Goal: Task Accomplishment & Management: Use online tool/utility

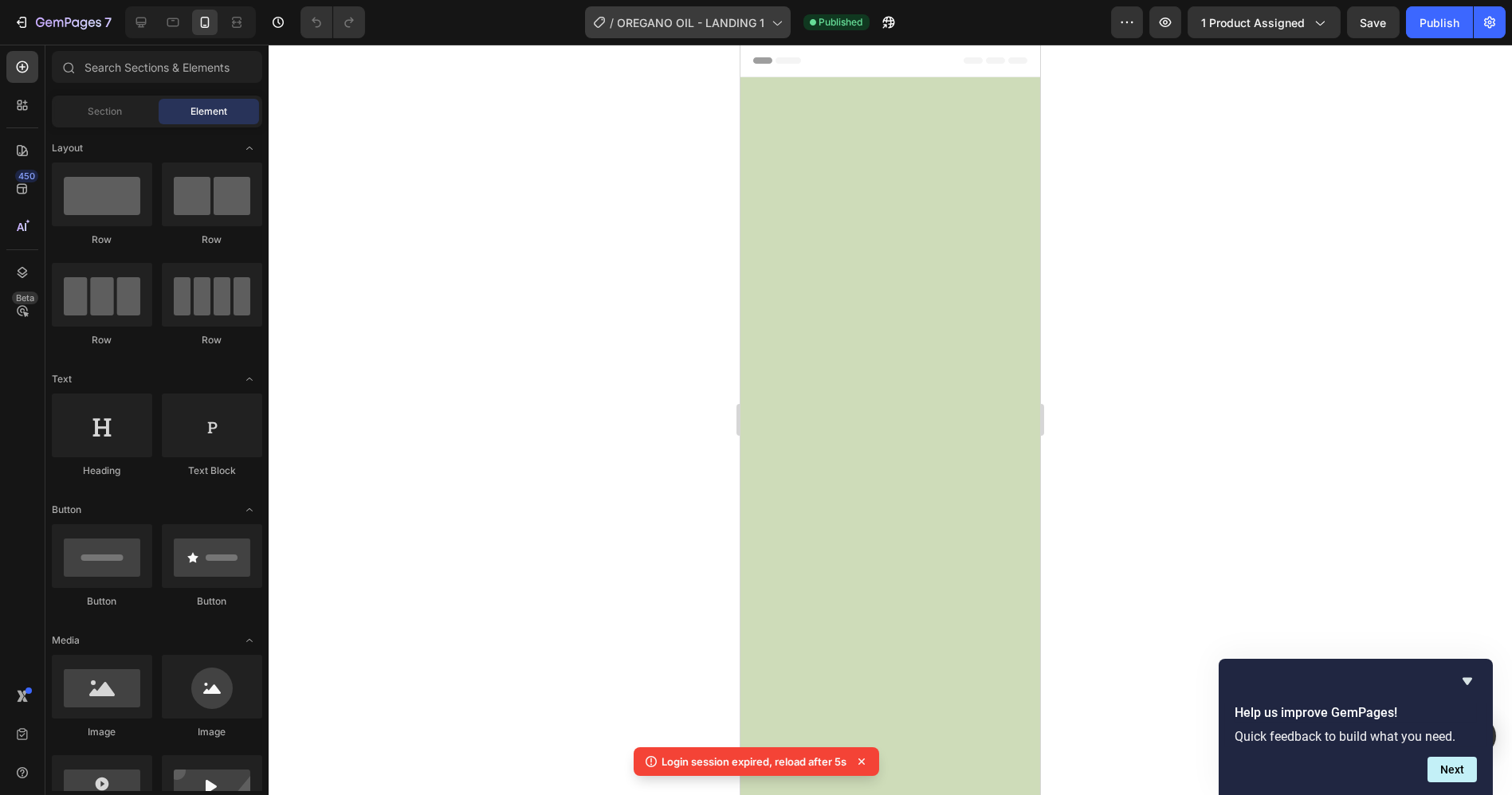
scroll to position [3630, 0]
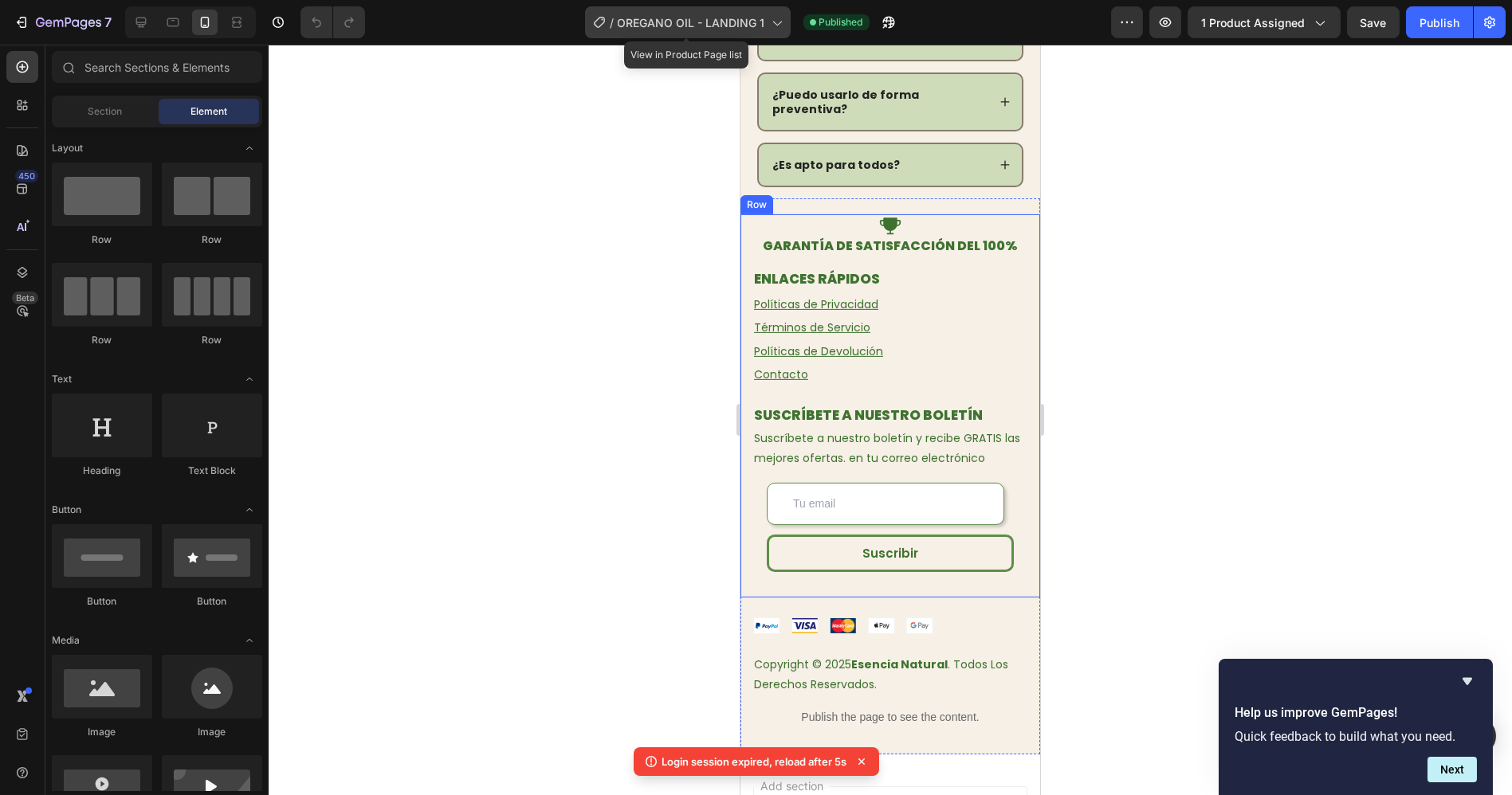
click at [688, 35] on div "/ OREGANO OIL - LANDING 1" at bounding box center [688, 22] width 205 height 32
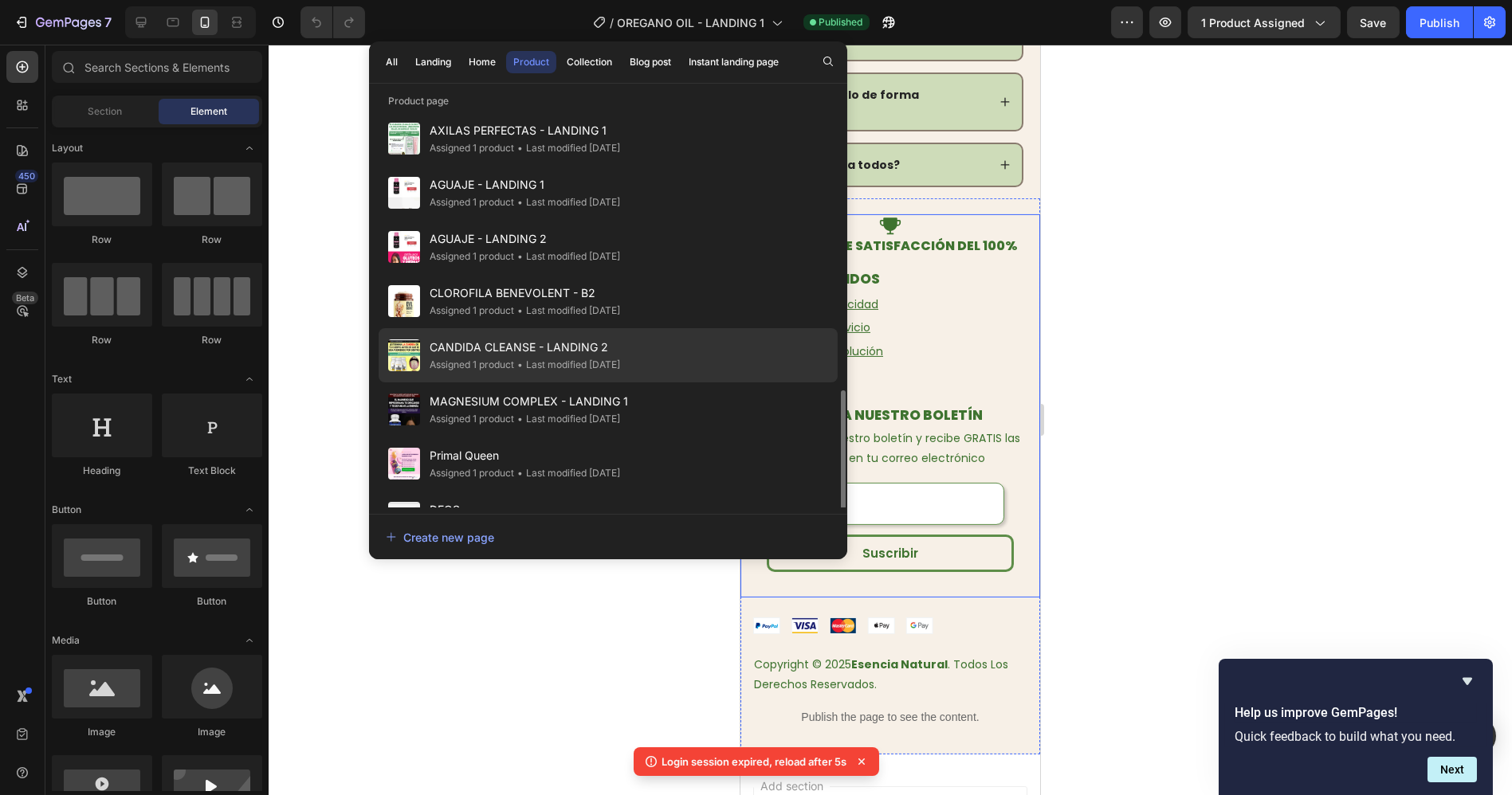
scroll to position [531, 0]
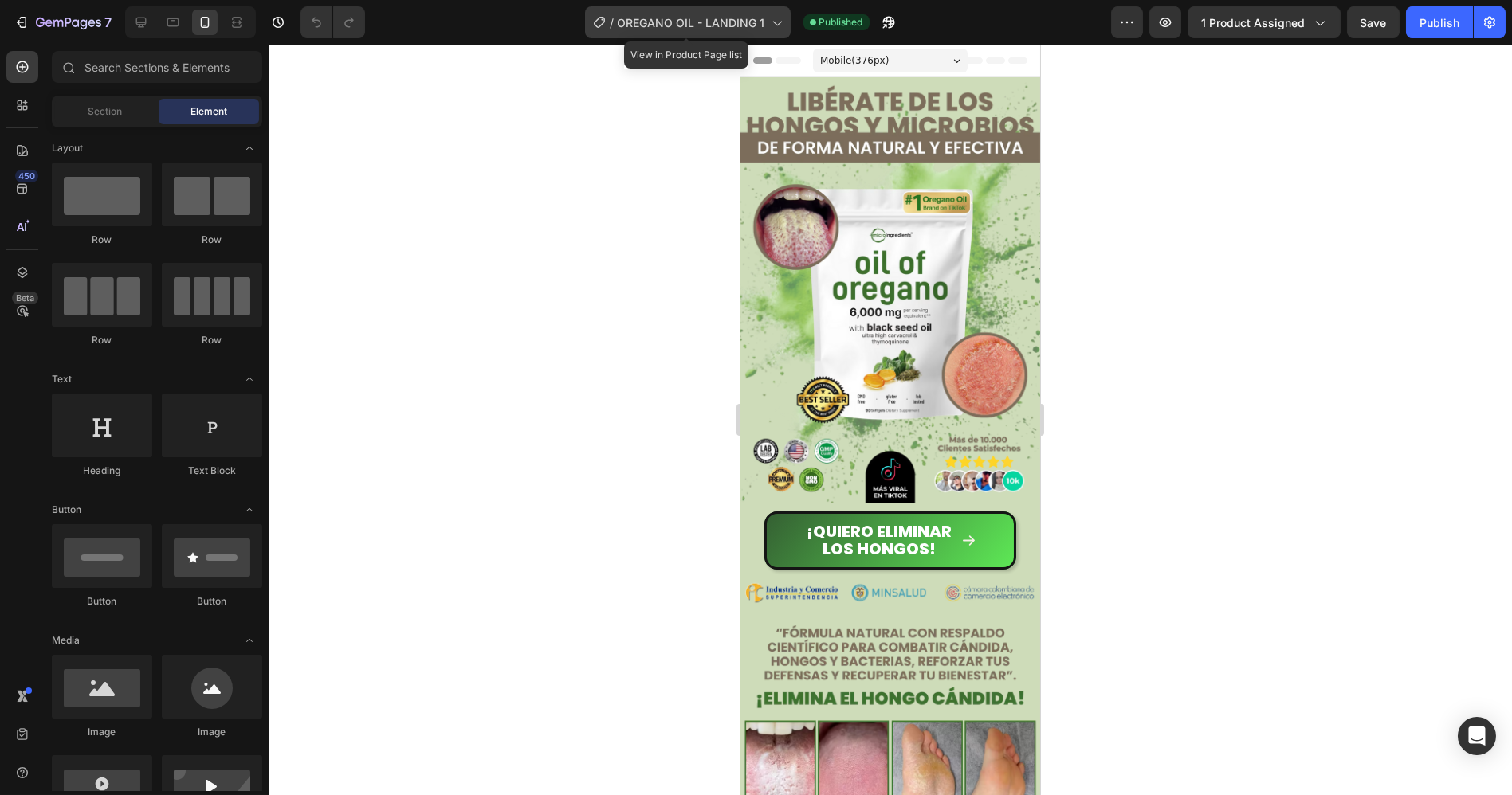
click at [736, 18] on span "OREGANO OIL - LANDING 1" at bounding box center [692, 23] width 148 height 16
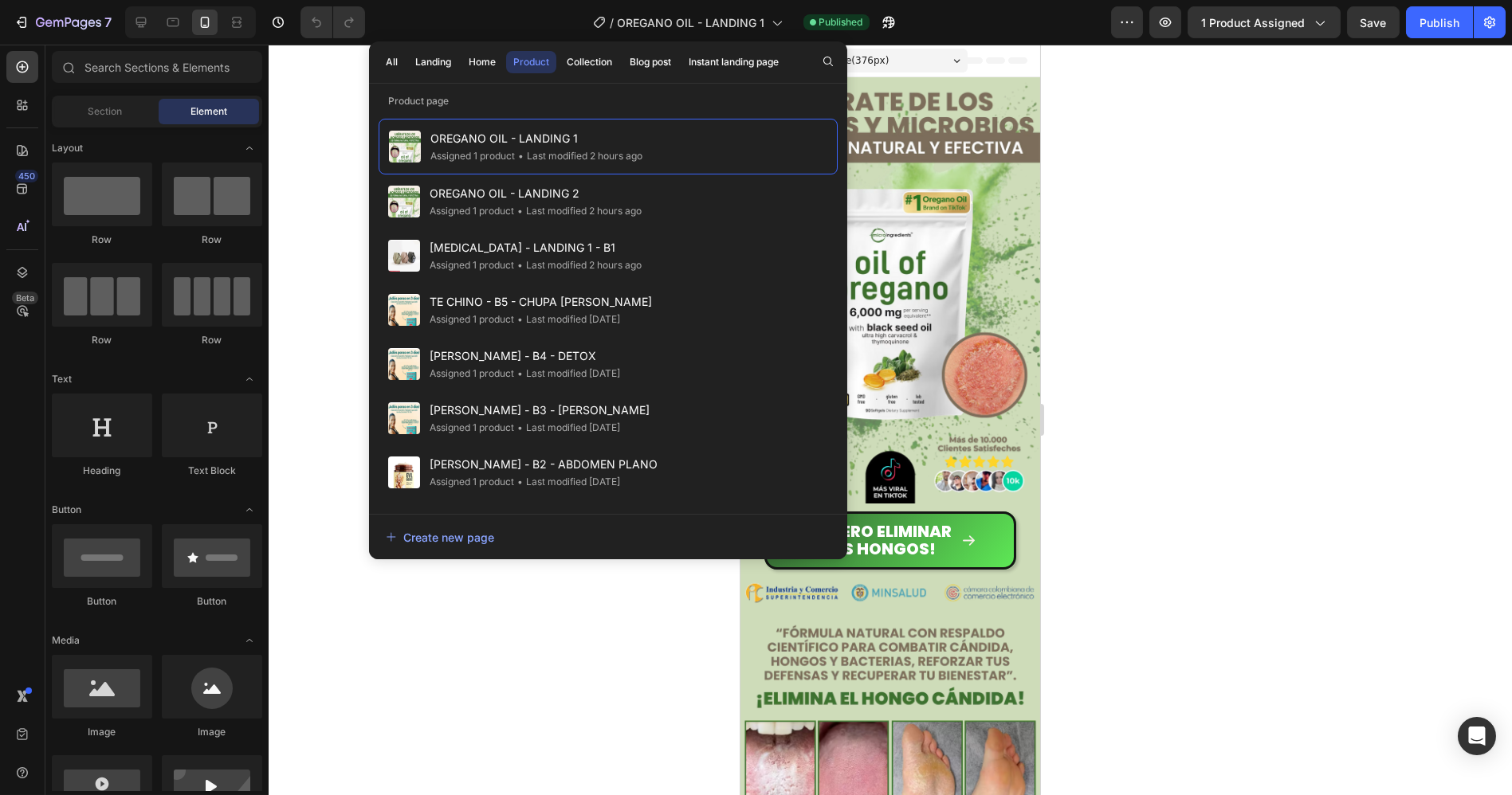
click at [404, 57] on button "All" at bounding box center [392, 62] width 26 height 22
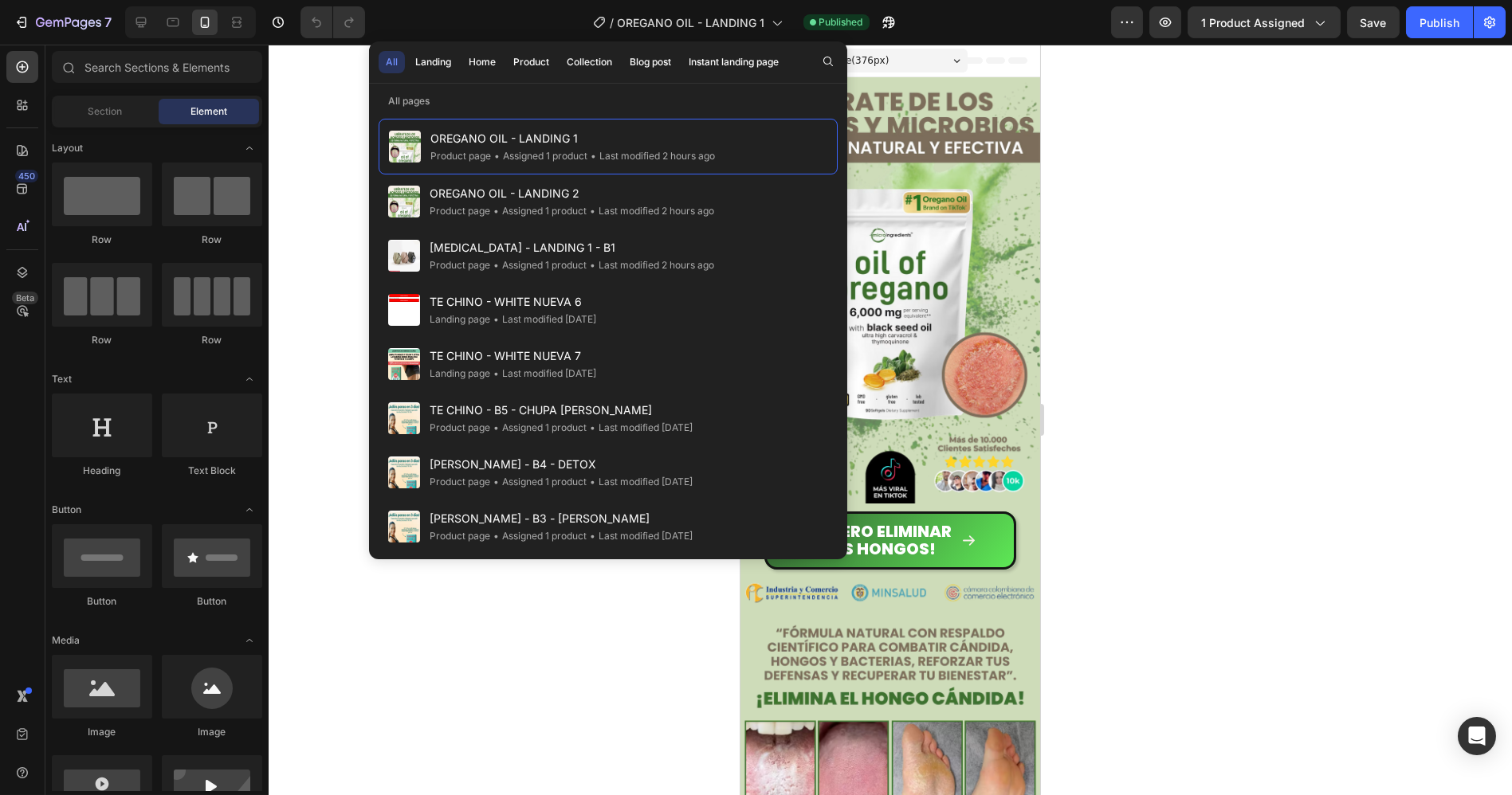
click at [390, 57] on div "All" at bounding box center [392, 62] width 12 height 15
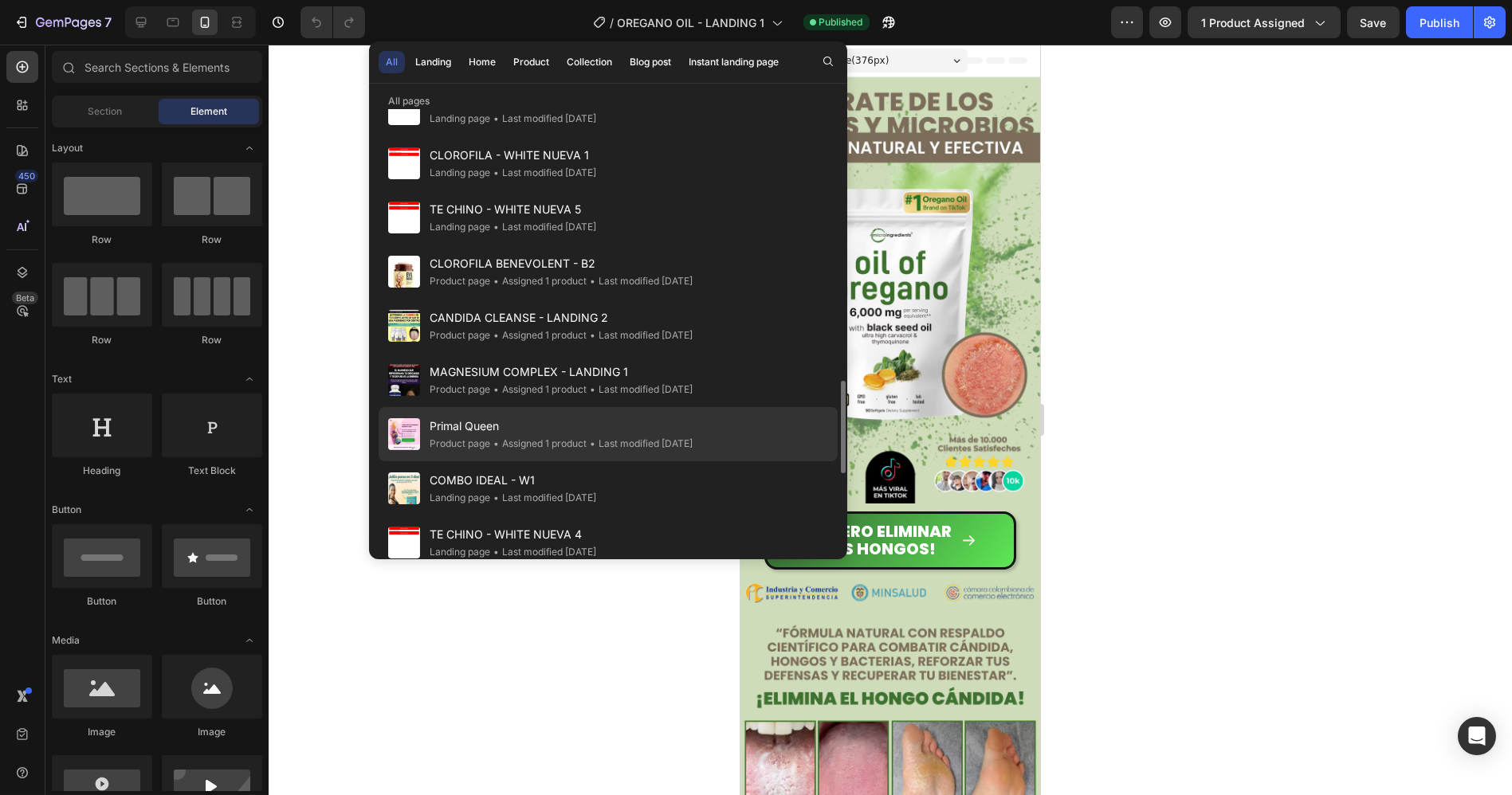
scroll to position [885, 0]
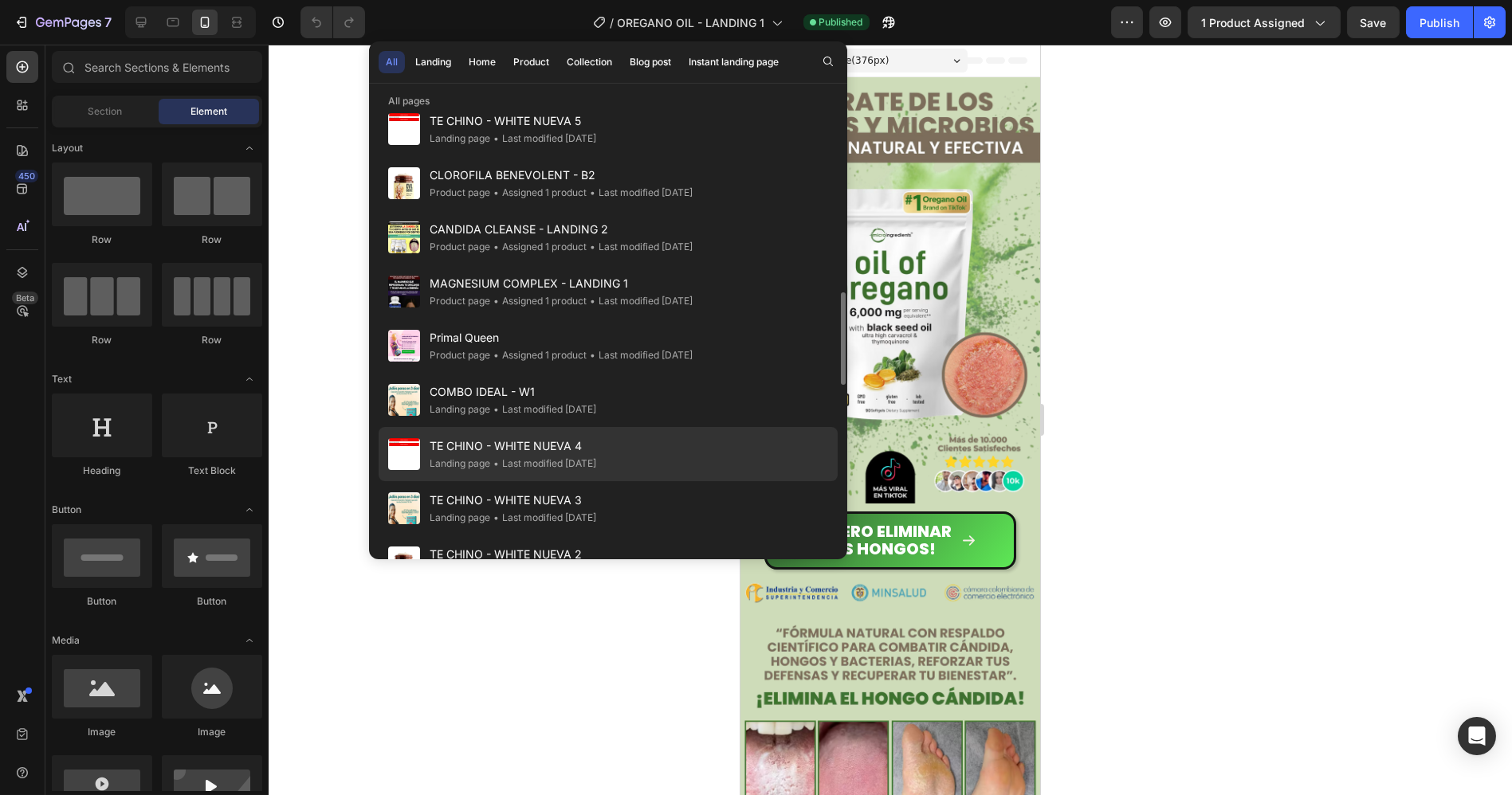
click at [594, 461] on div "• Last modified 5 days ago" at bounding box center [543, 463] width 106 height 16
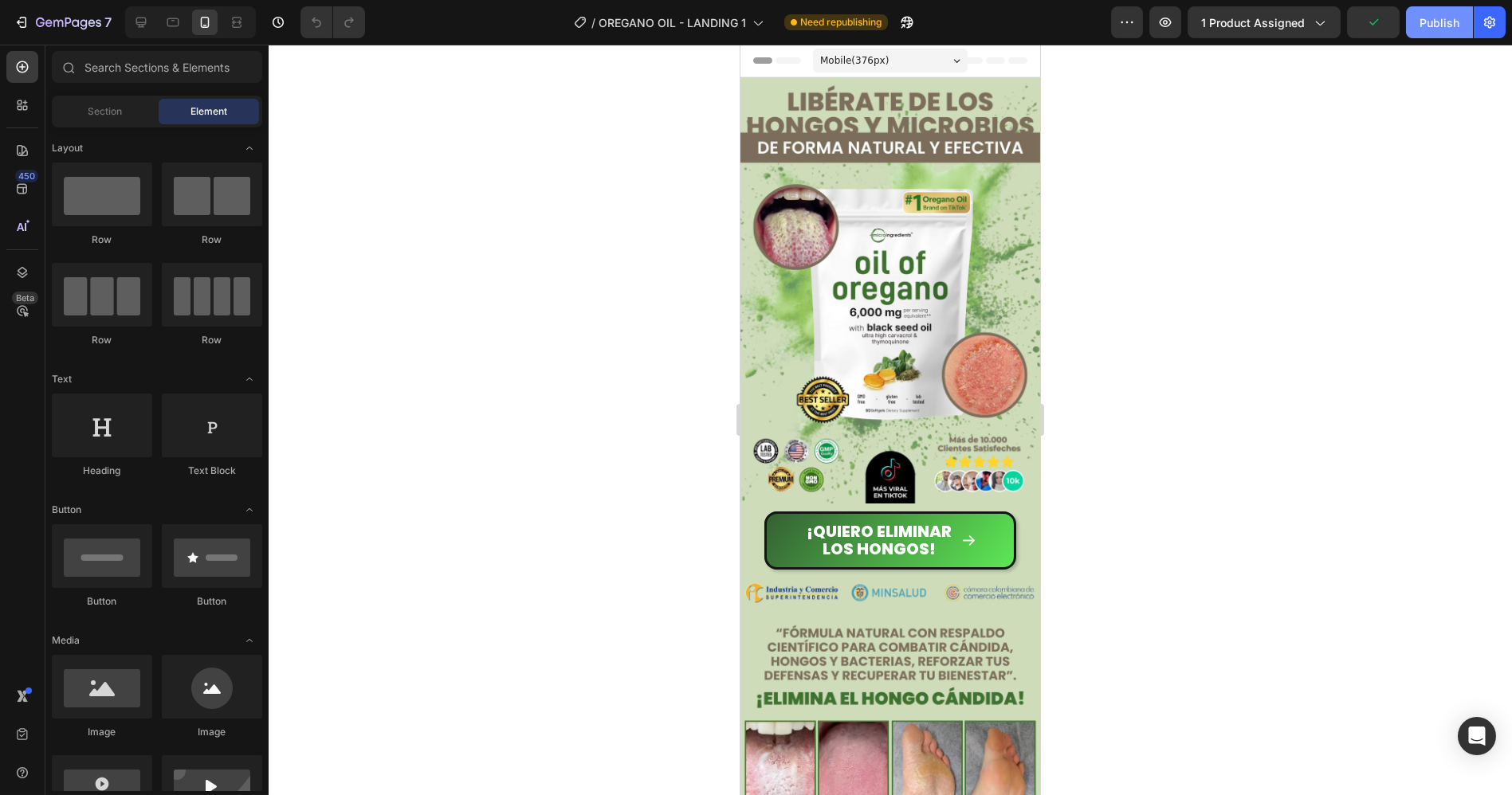
click at [1450, 20] on div "Publish" at bounding box center [1440, 23] width 40 height 16
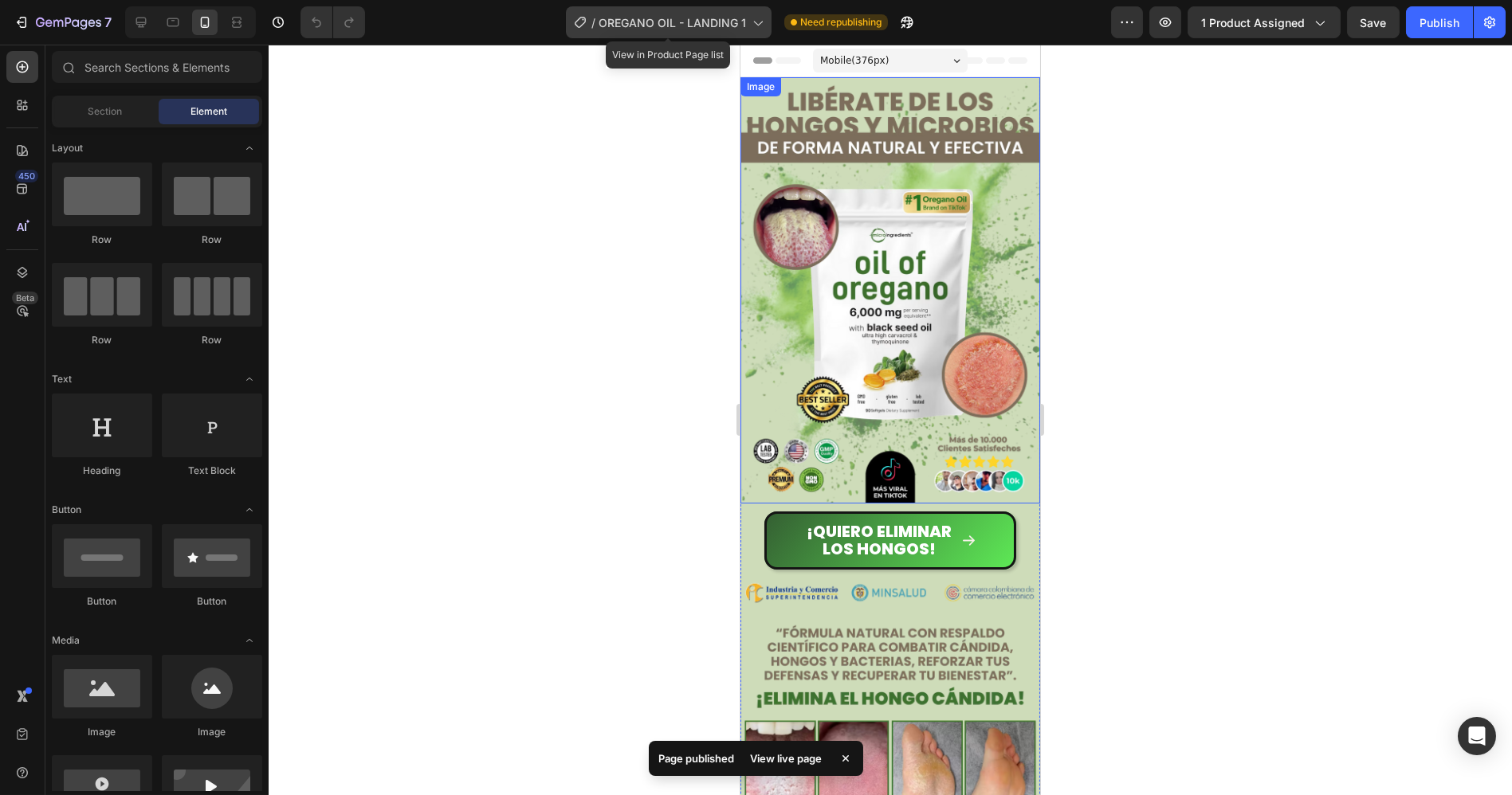
click at [657, 19] on span "OREGANO OIL - LANDING 1" at bounding box center [673, 23] width 148 height 16
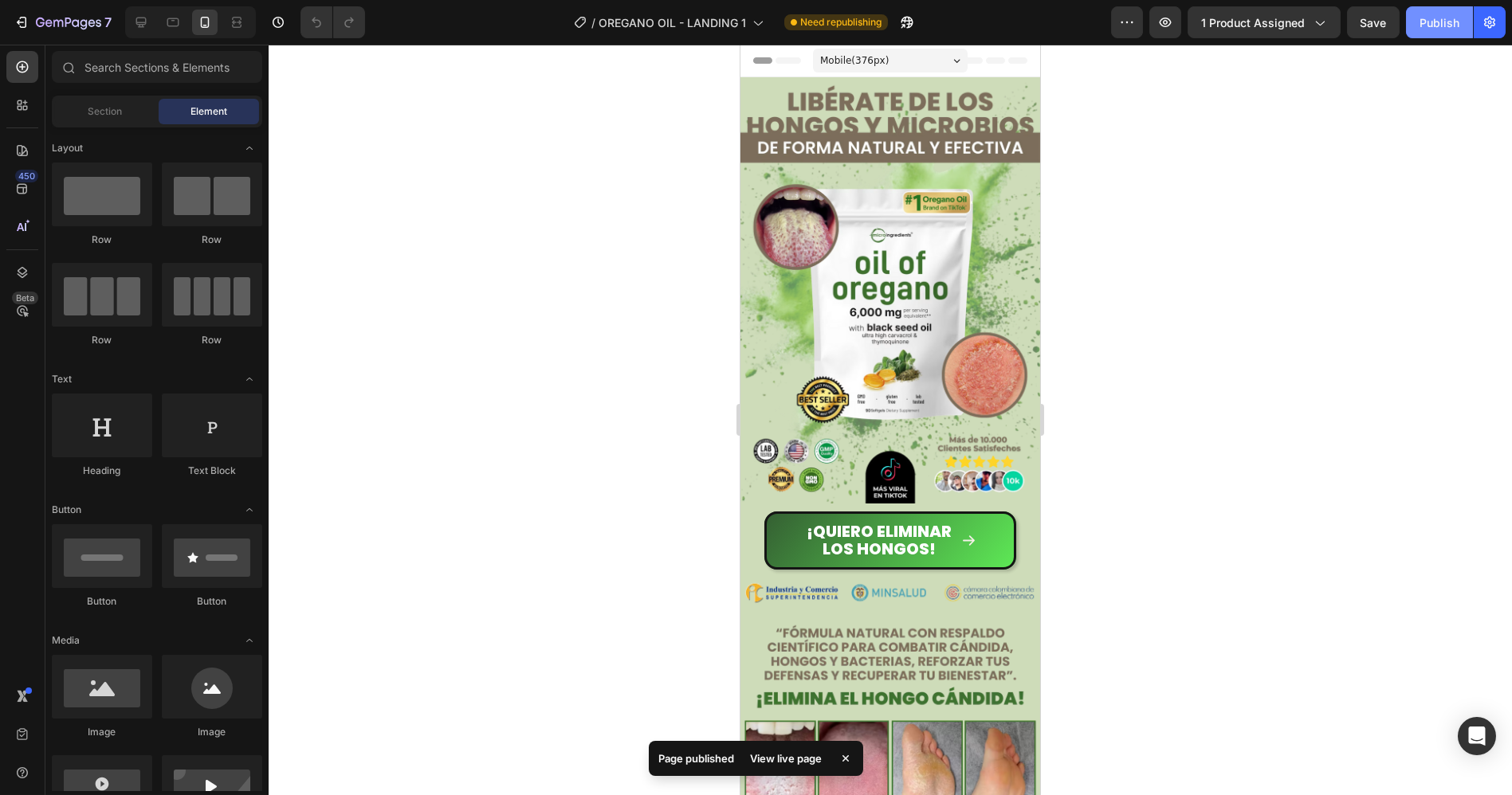
click at [1455, 16] on div "Publish" at bounding box center [1440, 23] width 40 height 16
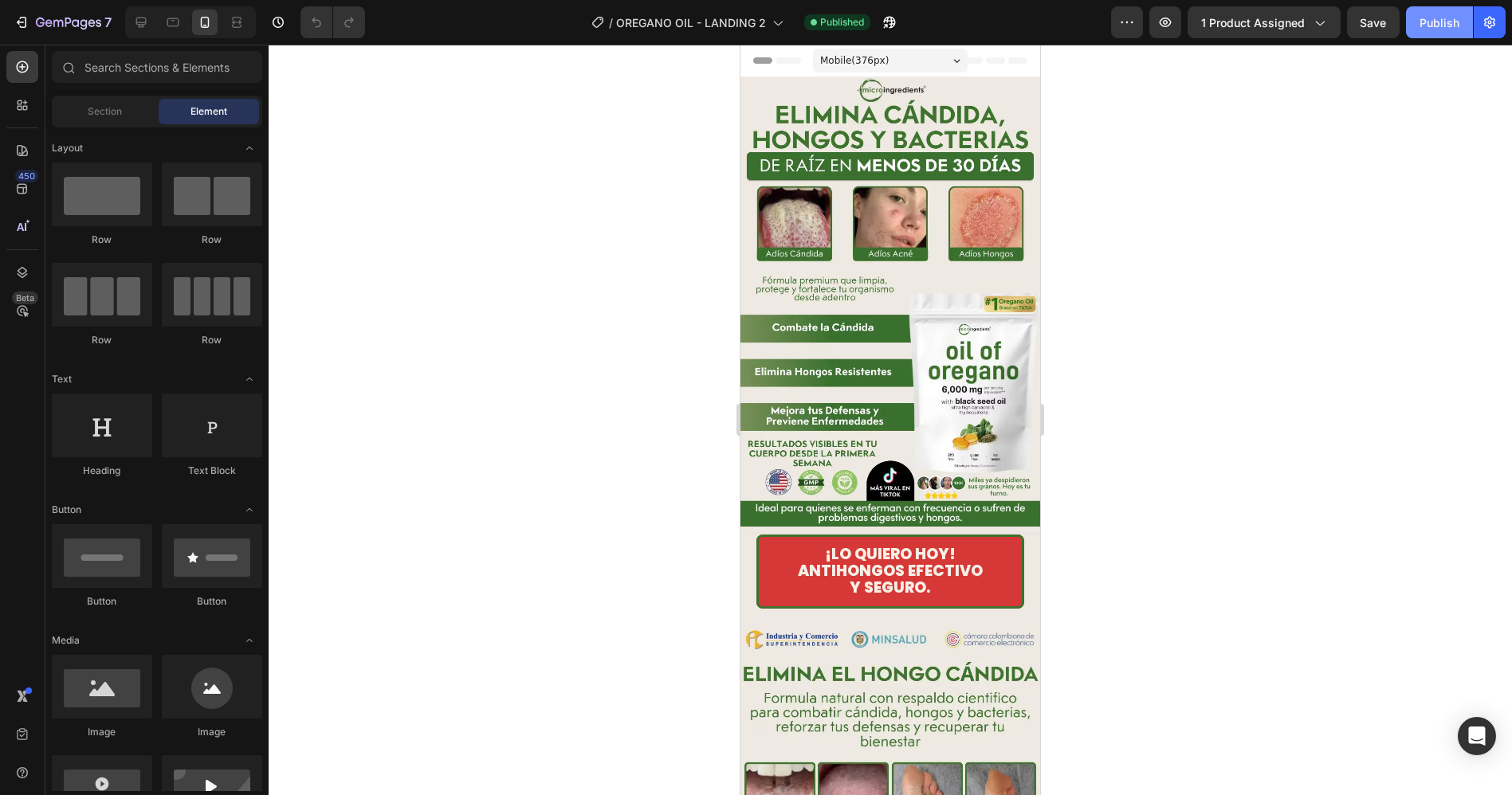
click at [1431, 11] on button "Publish" at bounding box center [1439, 22] width 67 height 32
click at [761, 22] on span "OREGANO OIL - LANDING 2" at bounding box center [691, 23] width 150 height 16
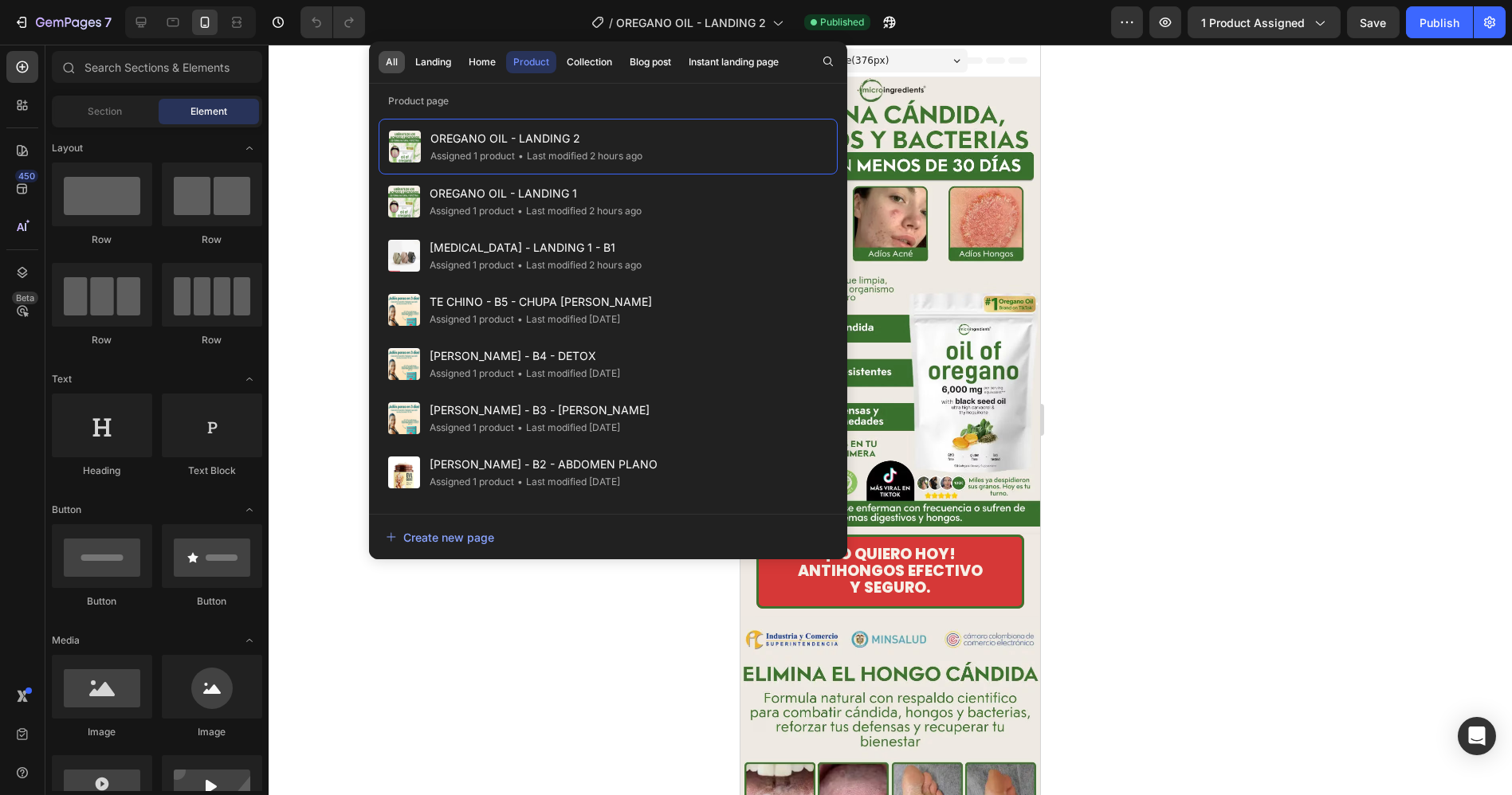
click at [392, 58] on div "All" at bounding box center [392, 62] width 12 height 15
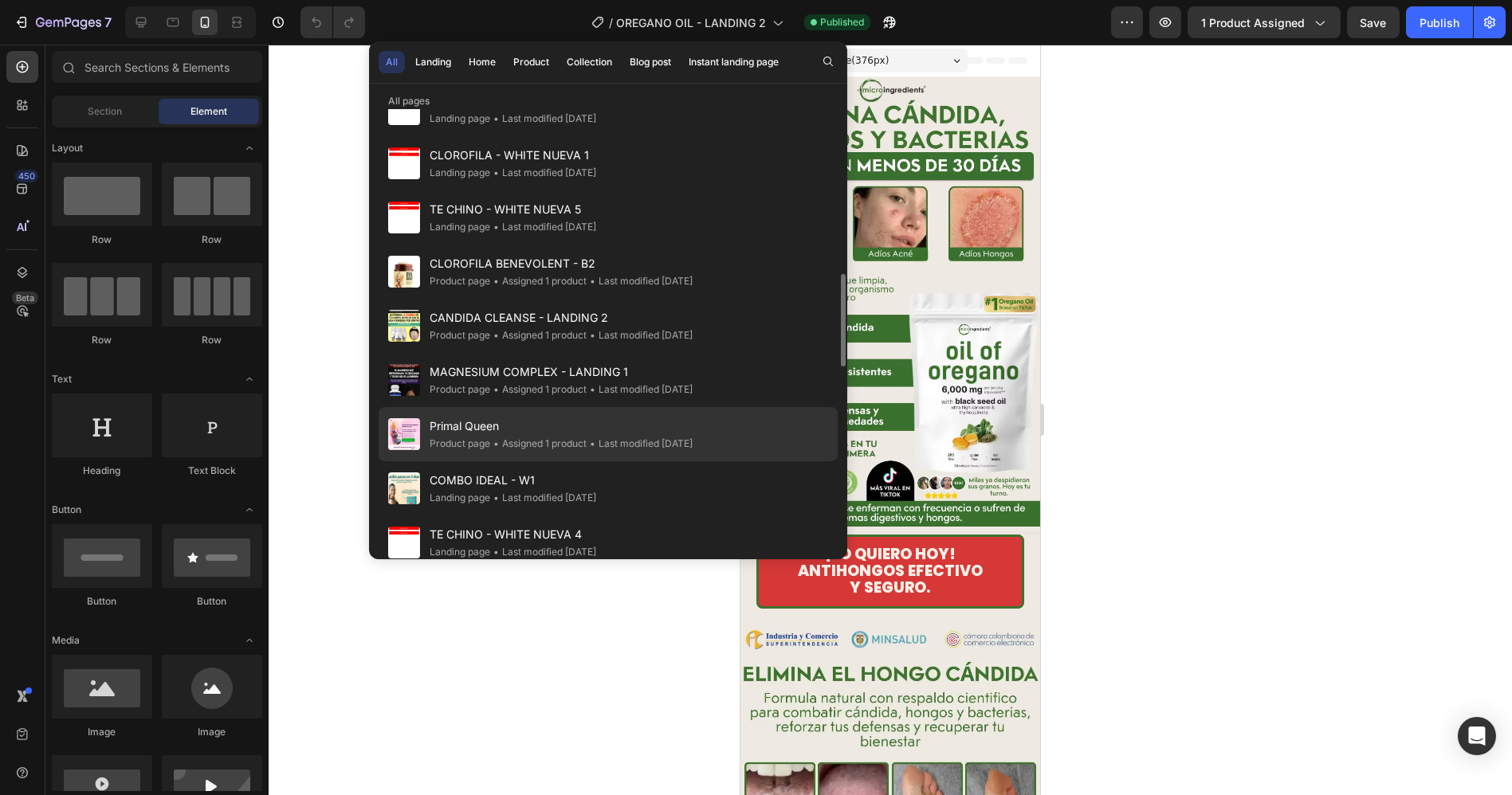
scroll to position [974, 0]
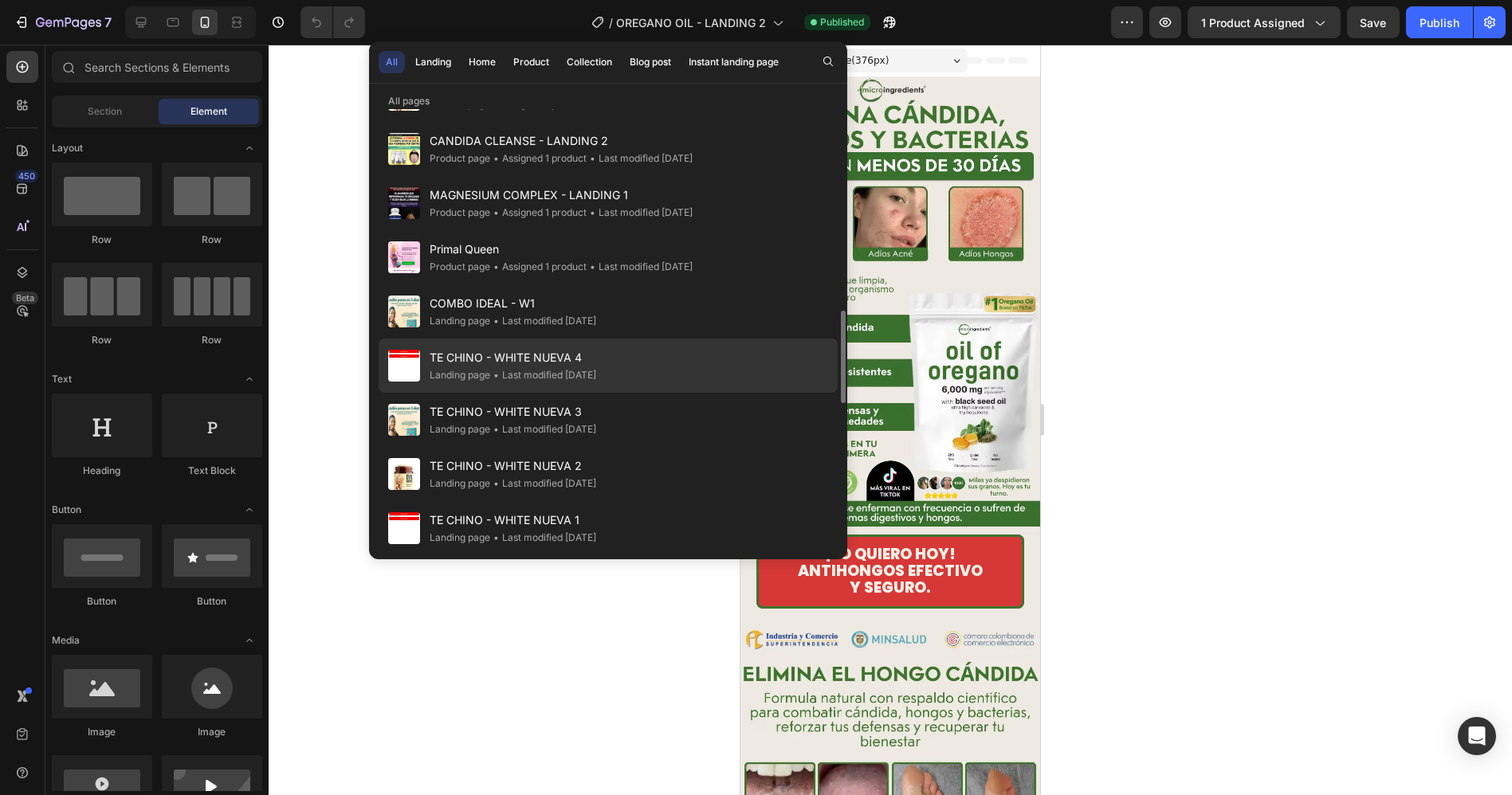
click at [569, 369] on div "• Last modified [DATE]" at bounding box center [543, 375] width 106 height 16
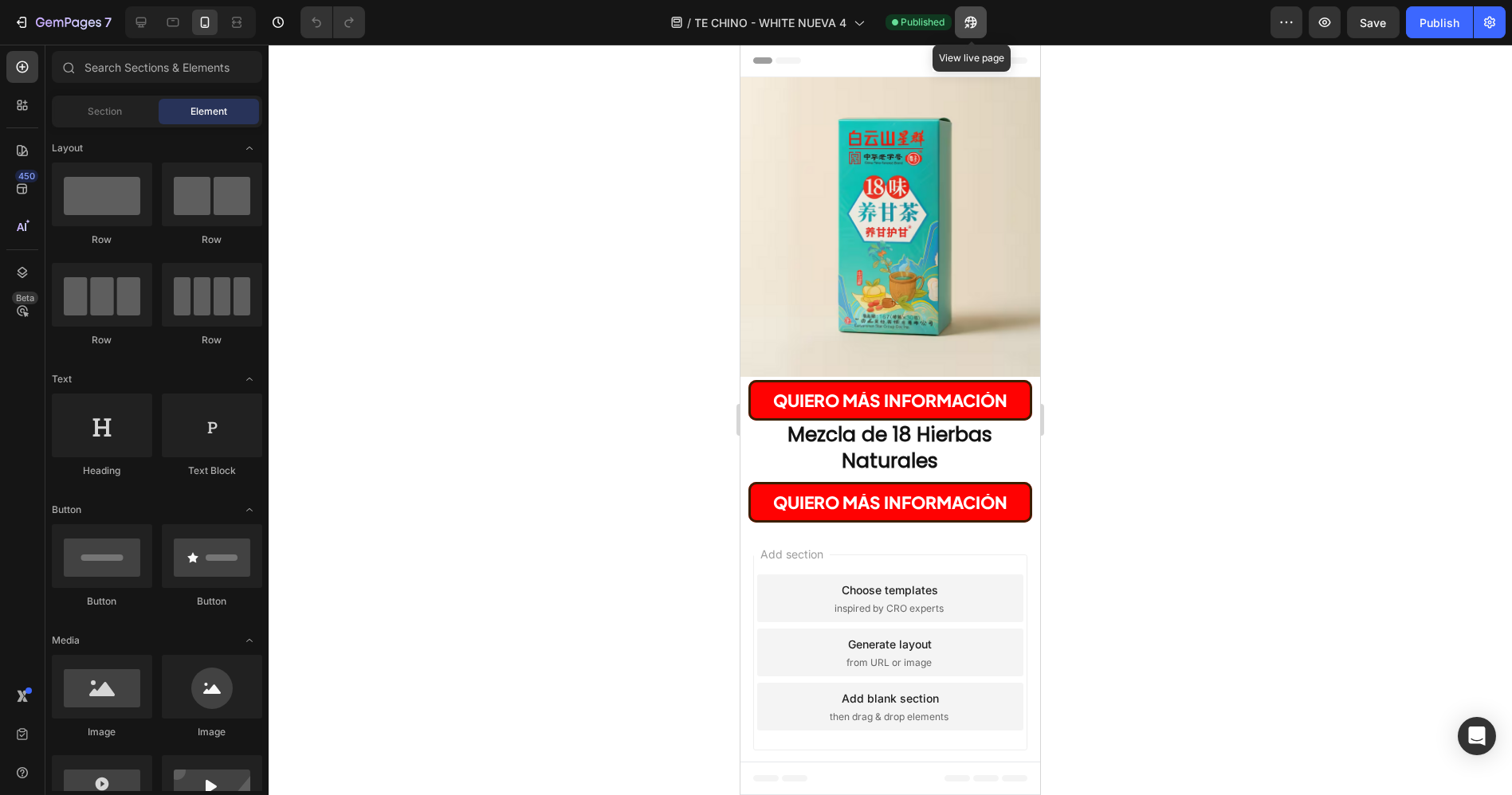
click at [972, 22] on icon "button" at bounding box center [971, 22] width 16 height 16
